Goal: Task Accomplishment & Management: Manage account settings

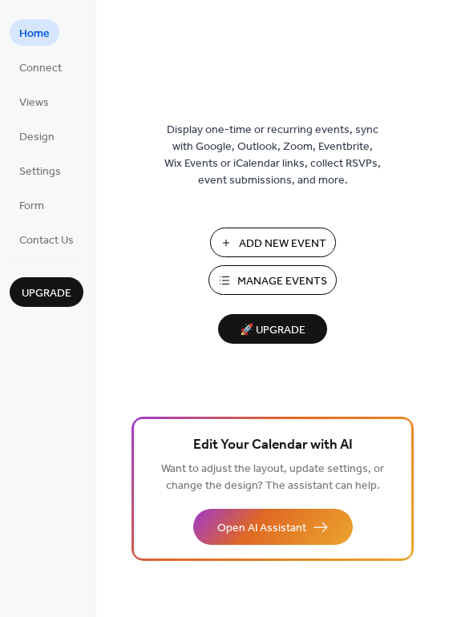
click at [236, 285] on button "Manage Events" at bounding box center [272, 280] width 128 height 30
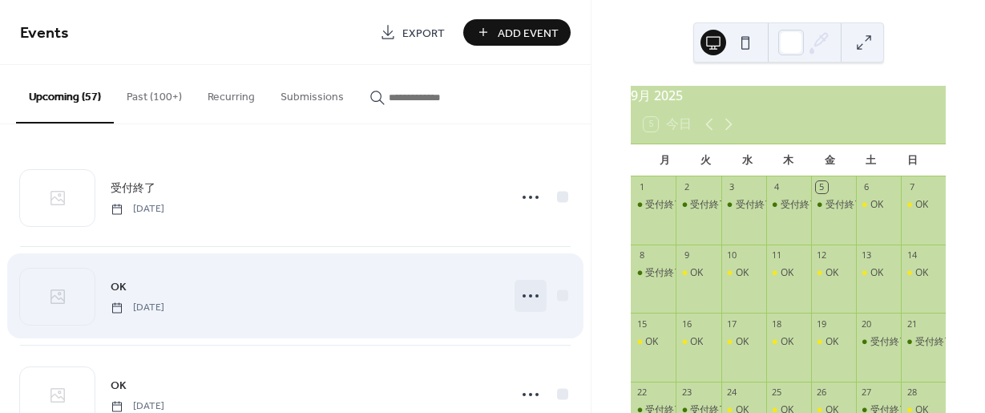
click at [527, 292] on icon at bounding box center [531, 296] width 26 height 26
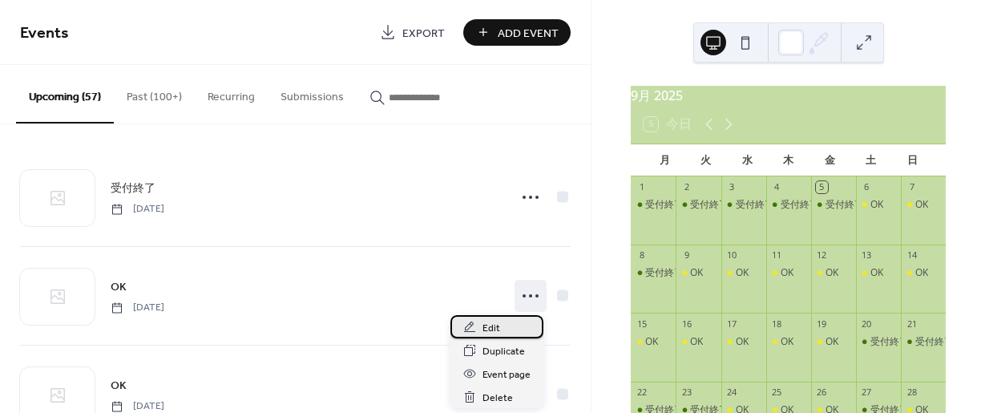
click at [490, 328] on span "Edit" at bounding box center [492, 328] width 18 height 17
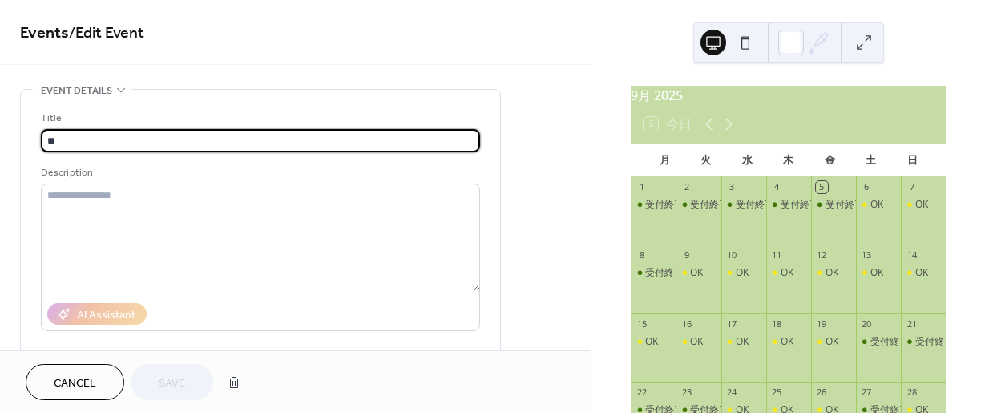
drag, startPoint x: 79, startPoint y: 145, endPoint x: 19, endPoint y: 143, distance: 59.4
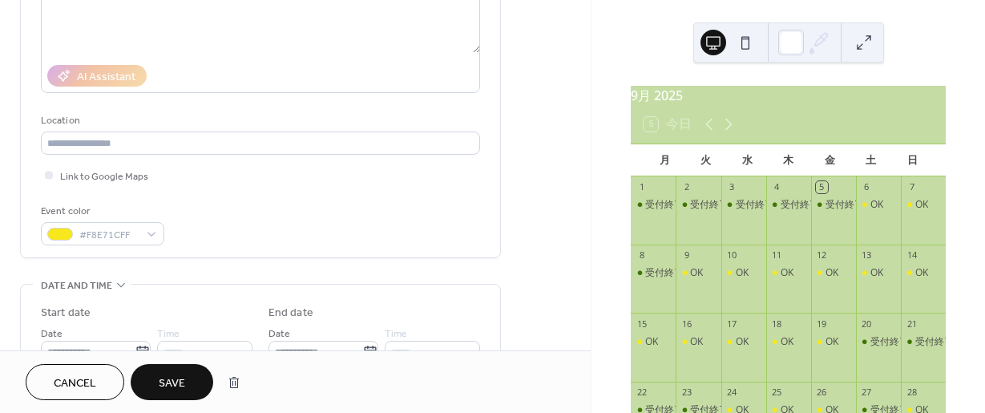
scroll to position [241, 0]
type input "****"
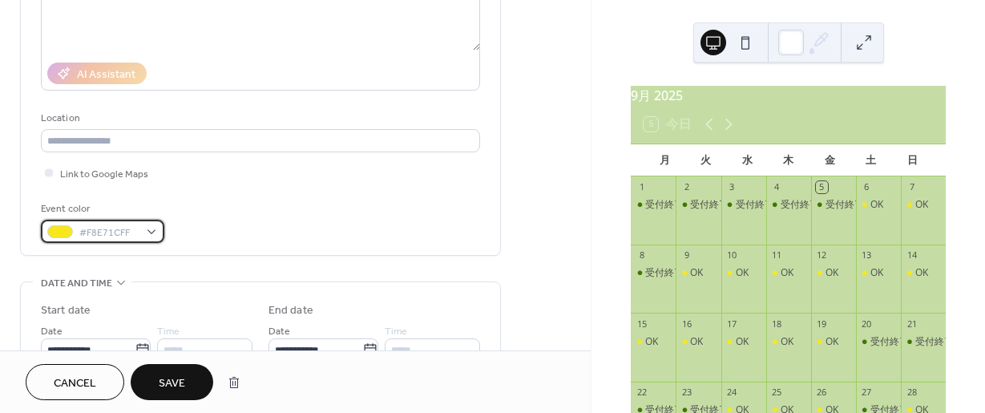
click at [150, 230] on div "#F8E71CFF" at bounding box center [102, 231] width 123 height 23
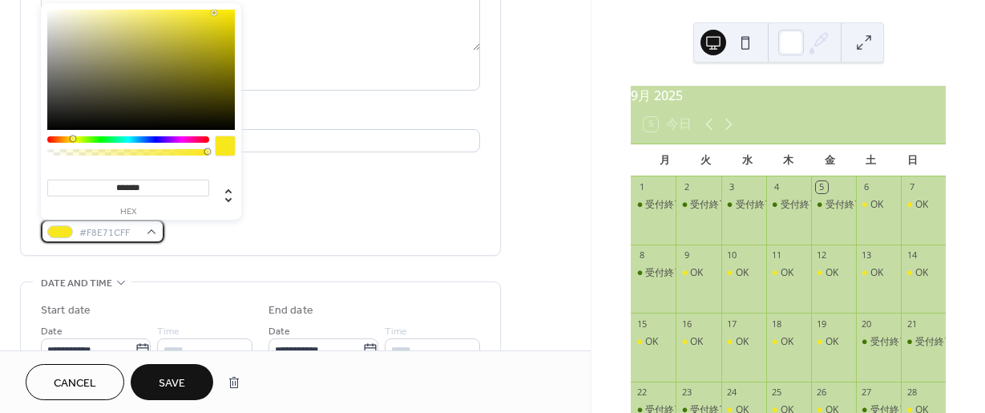
click at [150, 230] on div "#F8E71CFF" at bounding box center [102, 231] width 123 height 23
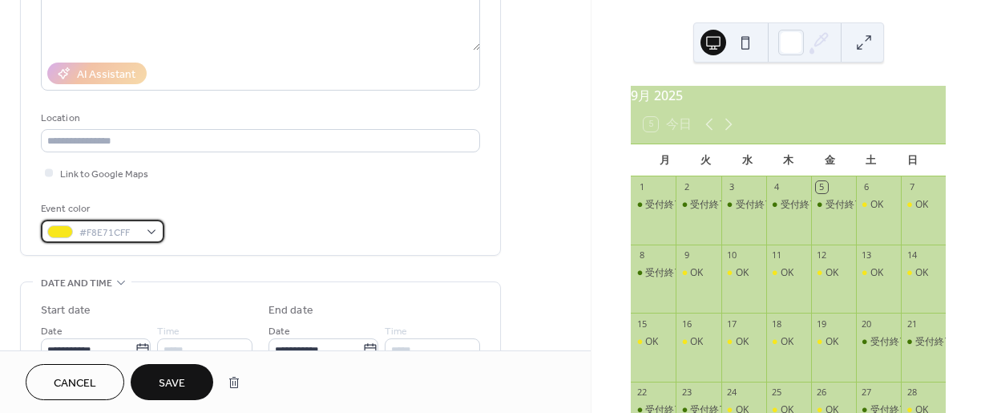
click at [150, 230] on div "#F8E71CFF" at bounding box center [102, 231] width 123 height 23
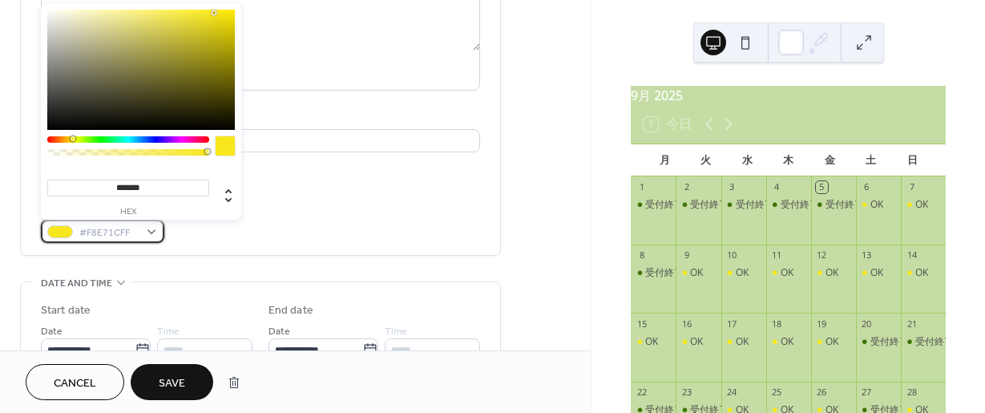
click at [150, 230] on div "#F8E71CFF" at bounding box center [102, 231] width 123 height 23
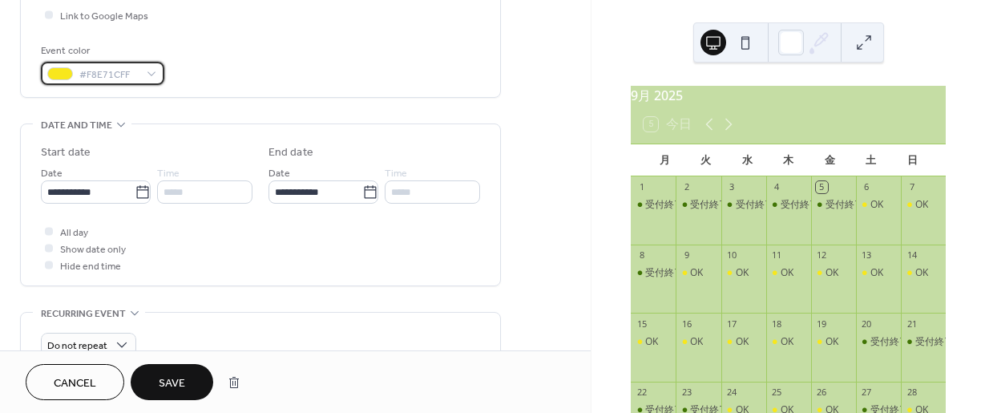
scroll to position [401, 0]
click at [152, 67] on div "#F8E71CFF" at bounding box center [102, 70] width 123 height 23
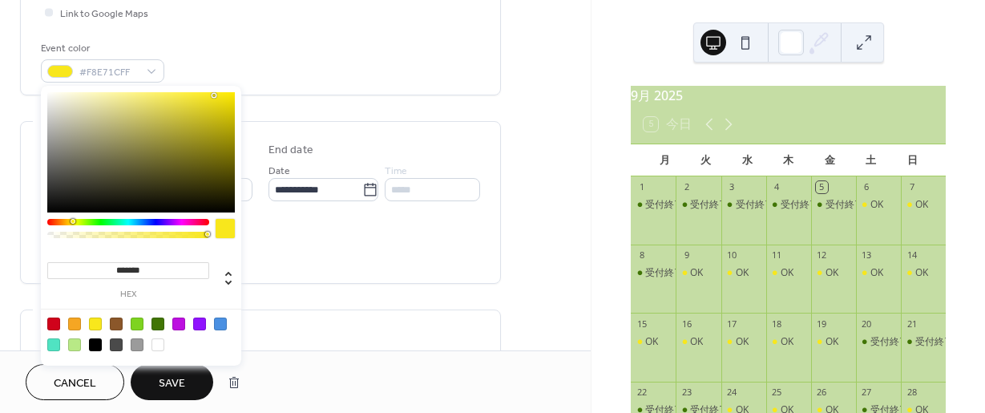
click at [156, 328] on div at bounding box center [158, 324] width 13 height 13
type input "*******"
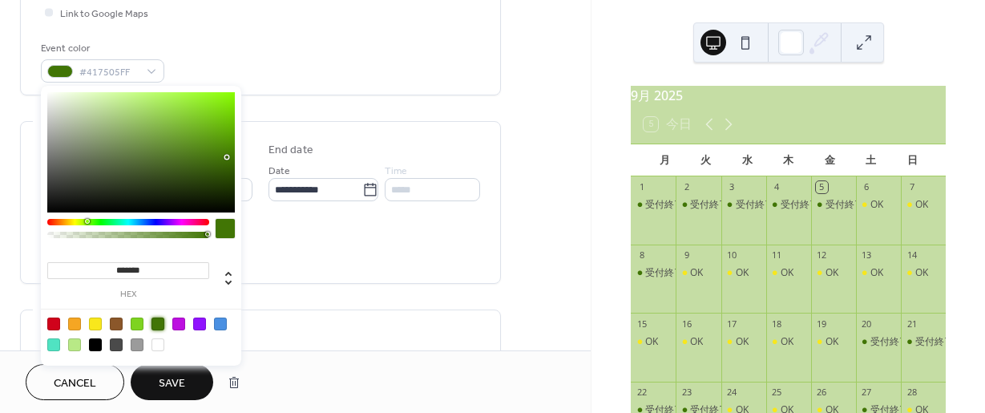
click at [361, 264] on div "All day Show date only Hide end time" at bounding box center [260, 245] width 439 height 51
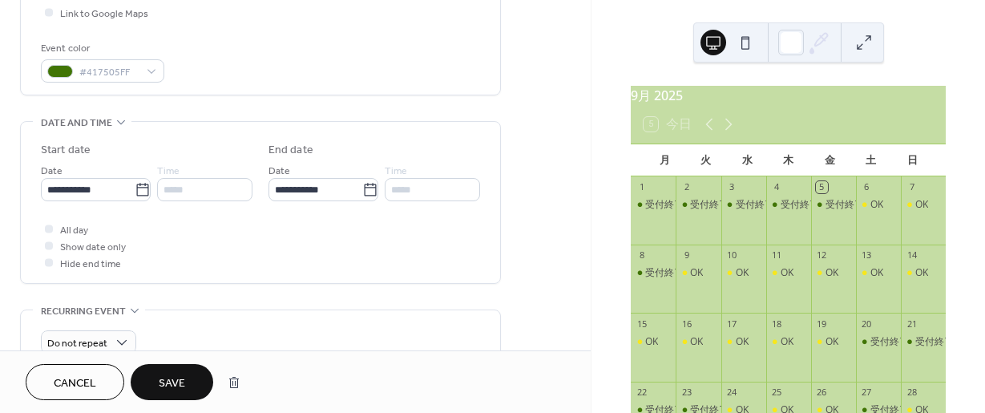
click at [175, 384] on span "Save" at bounding box center [172, 383] width 26 height 17
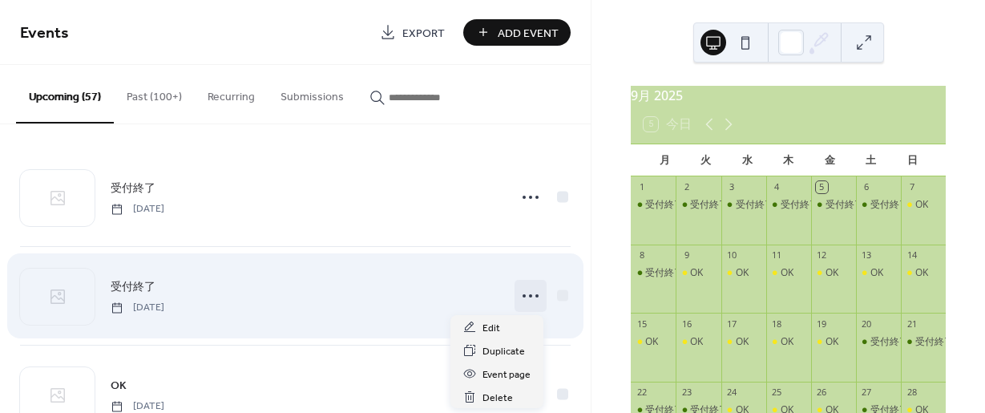
click at [536, 296] on circle at bounding box center [537, 295] width 3 height 3
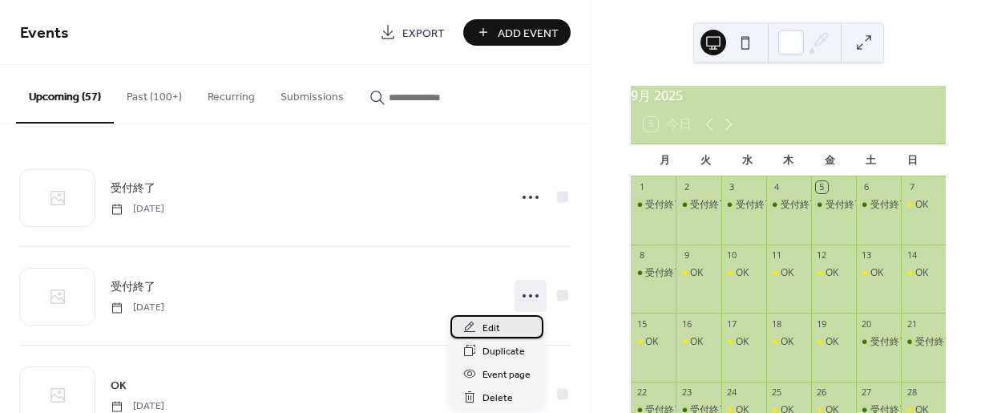
click at [475, 330] on icon at bounding box center [469, 327] width 13 height 13
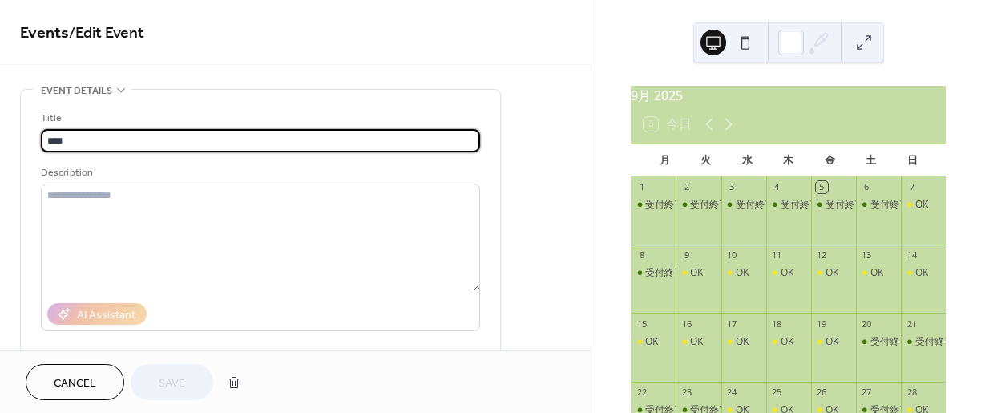
drag, startPoint x: 88, startPoint y: 143, endPoint x: 32, endPoint y: 143, distance: 56.1
click at [32, 143] on div "Title **** Description AI Assistant Location Link to Google Maps Event color #4…" at bounding box center [260, 293] width 479 height 406
type input "****"
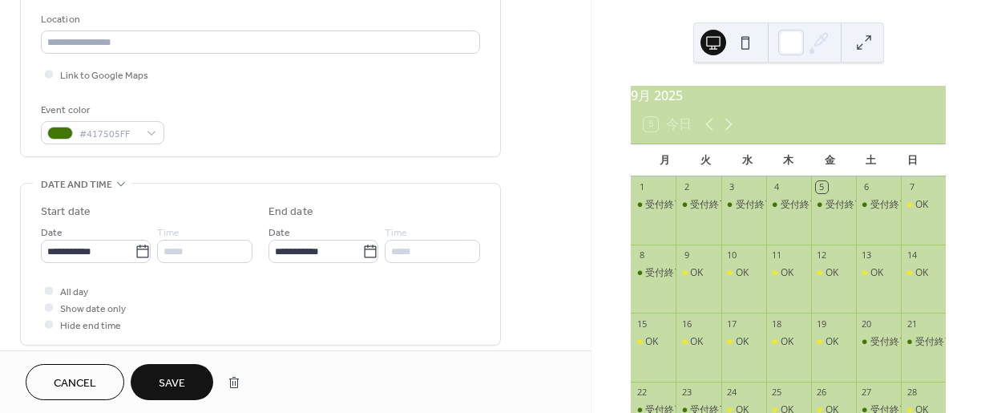
scroll to position [401, 0]
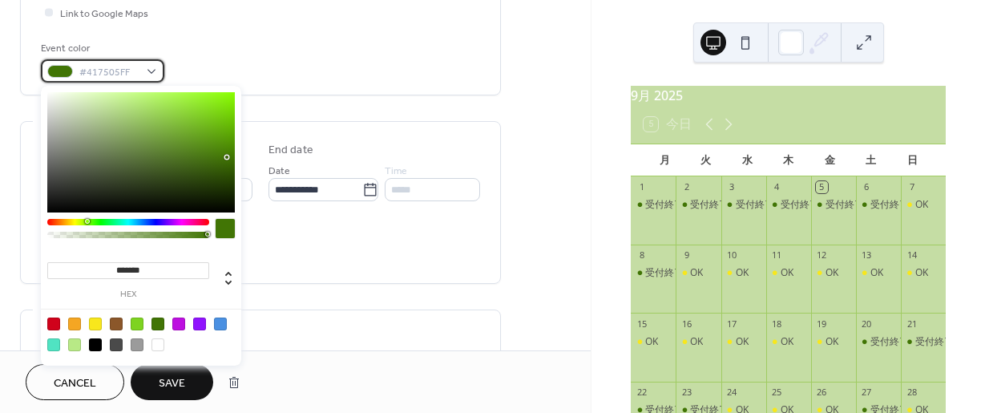
click at [152, 67] on div "#417505FF" at bounding box center [102, 70] width 123 height 23
click at [160, 322] on div at bounding box center [158, 324] width 13 height 13
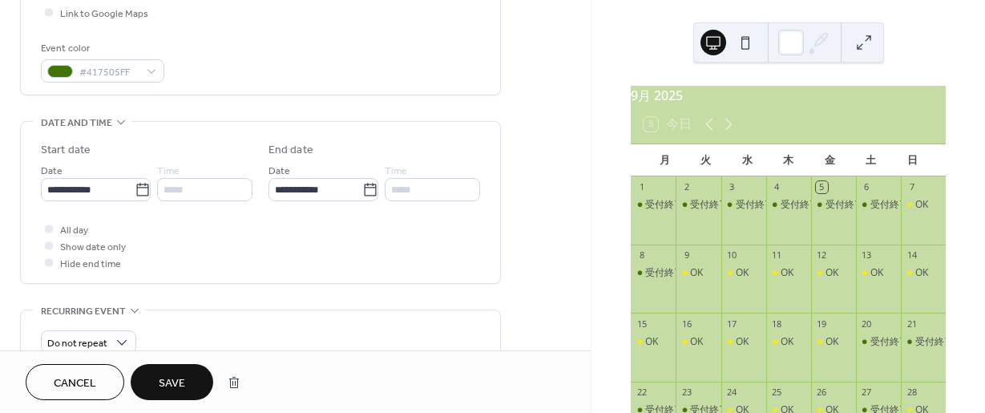
click at [209, 377] on button "Save" at bounding box center [172, 382] width 83 height 36
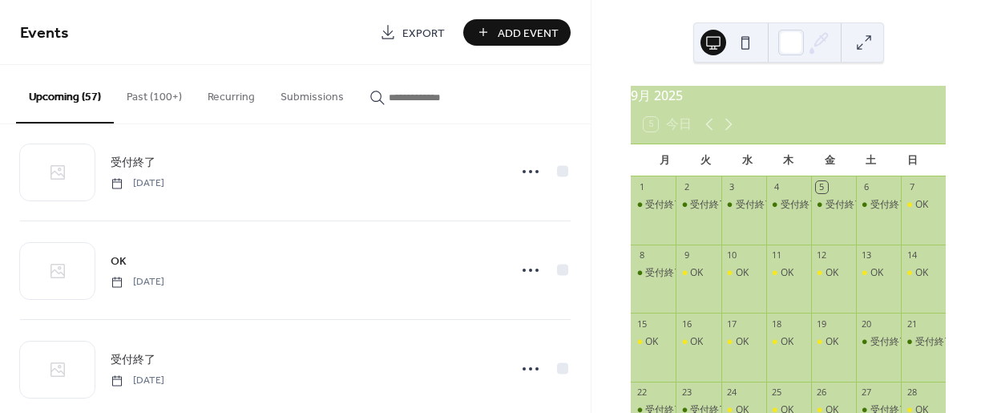
scroll to position [160, 0]
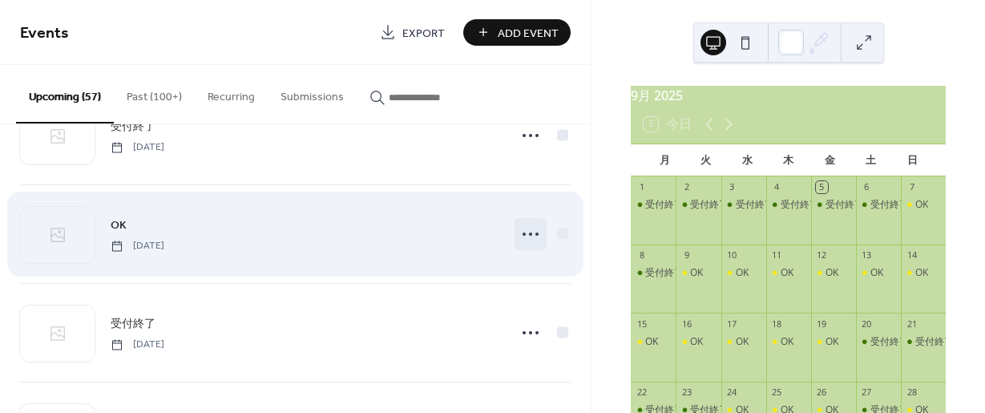
click at [526, 238] on icon at bounding box center [531, 234] width 26 height 26
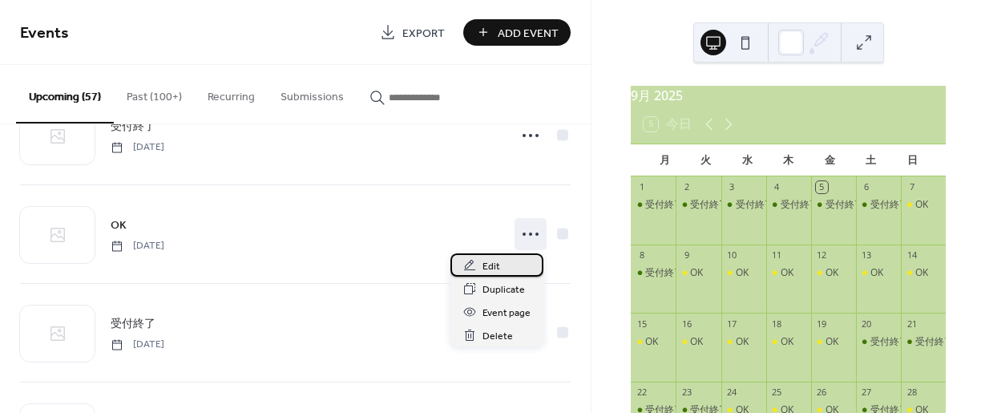
click at [478, 266] on div "Edit" at bounding box center [497, 264] width 93 height 23
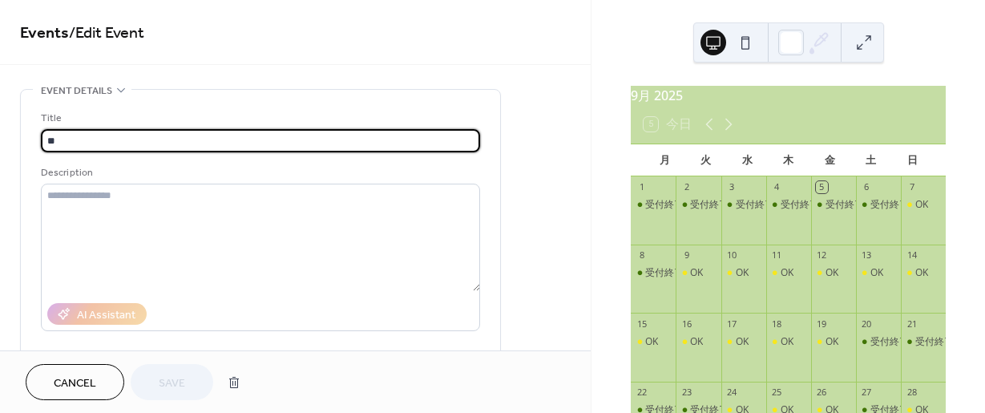
drag, startPoint x: 95, startPoint y: 148, endPoint x: 28, endPoint y: 143, distance: 66.7
click at [28, 143] on div "Title ** Description AI Assistant Location Link to Google Maps Event color #F8E…" at bounding box center [260, 293] width 479 height 406
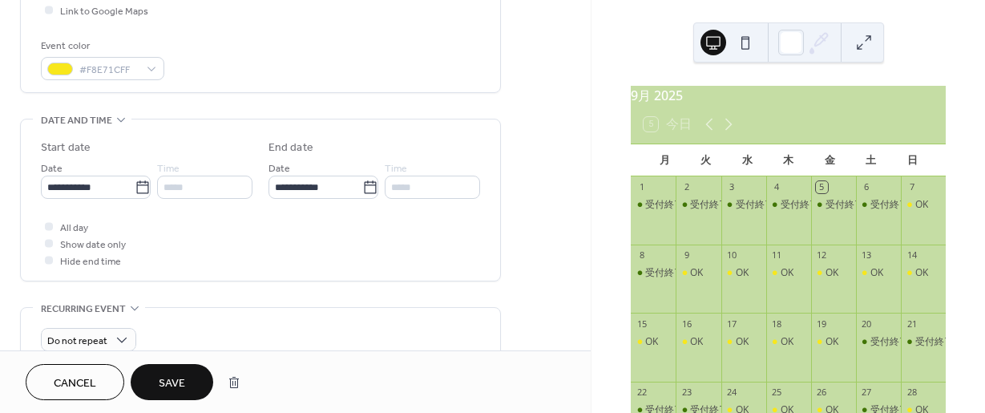
scroll to position [401, 0]
type input "****"
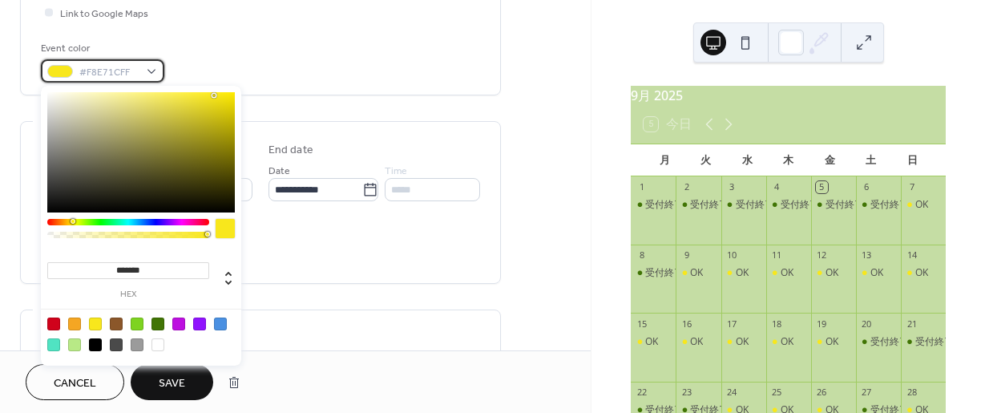
click at [146, 71] on div "#F8E71CFF" at bounding box center [102, 70] width 123 height 23
click at [157, 324] on div at bounding box center [158, 324] width 13 height 13
type input "*******"
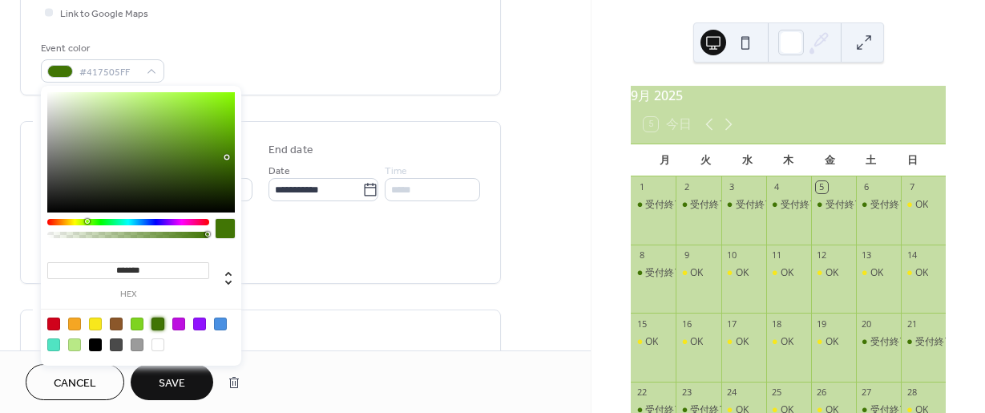
click at [456, 245] on div "All day Show date only Hide end time" at bounding box center [260, 245] width 439 height 51
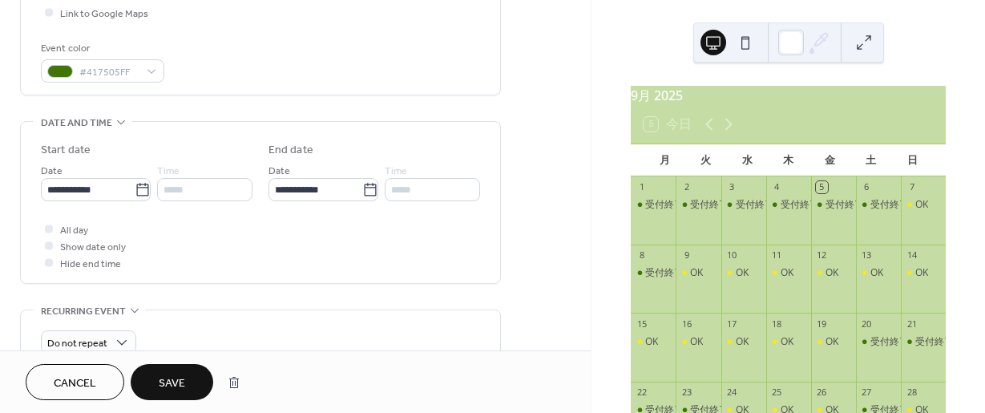
click at [173, 385] on span "Save" at bounding box center [172, 383] width 26 height 17
